Goal: Transaction & Acquisition: Purchase product/service

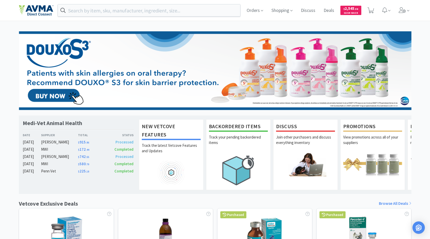
click at [179, 118] on div "New Vetcove Features Track the latest Vetcove Features and Updates Backordered …" at bounding box center [275, 154] width 274 height 78
click at [180, 130] on h1 "New Vetcove Features" at bounding box center [171, 131] width 59 height 18
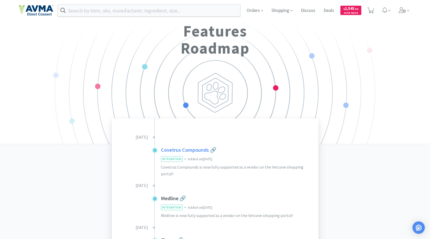
click at [188, 152] on h3 "Covetrus Compounds 🔗" at bounding box center [236, 150] width 151 height 8
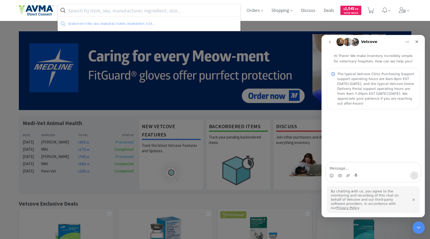
click at [164, 6] on input "text" at bounding box center [149, 10] width 183 height 12
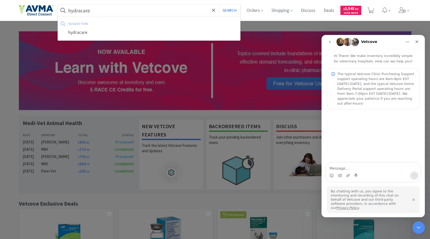
type input "hydracare"
click at [219, 4] on button "Search" at bounding box center [229, 10] width 21 height 12
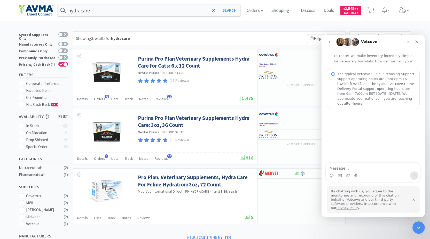
select select "1"
select select "4"
select select "2"
select select "1"
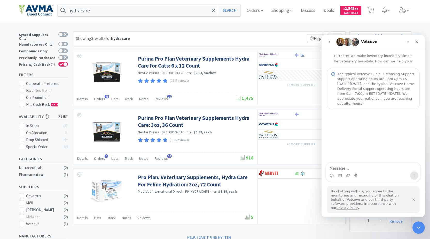
select select "1"
click at [416, 42] on icon "Close" at bounding box center [417, 42] width 4 height 4
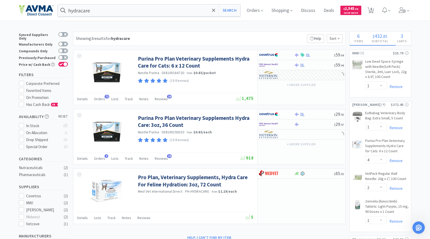
select select "1"
select select "10"
select select "1"
select select "2"
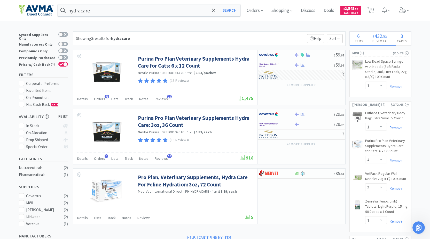
select select "3"
select select "1"
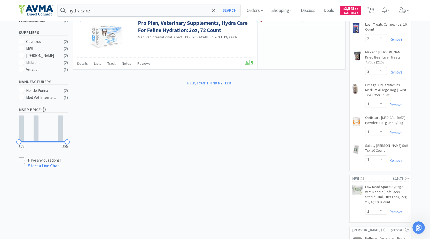
scroll to position [129, 0]
